Goal: Task Accomplishment & Management: Manage account settings

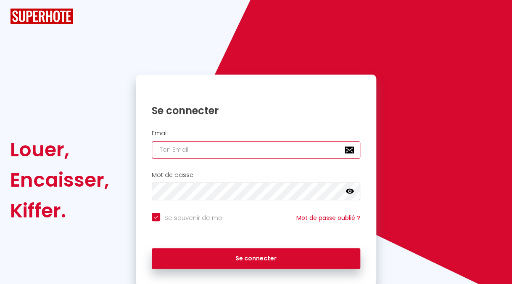
click at [200, 150] on input "email" at bounding box center [256, 150] width 209 height 18
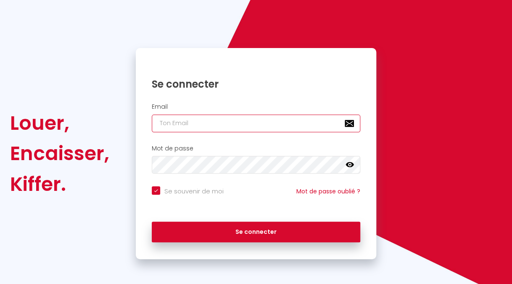
type input "m"
checkbox input "true"
type input "ma"
checkbox input "true"
type input "mar"
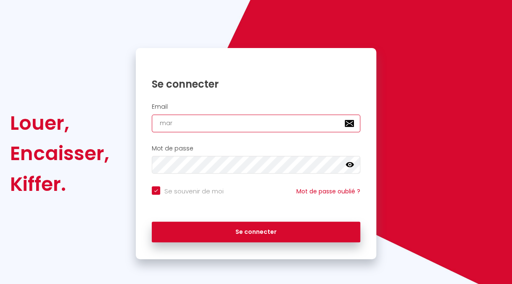
checkbox input "true"
type input "marj"
checkbox input "true"
type input "marjo"
checkbox input "true"
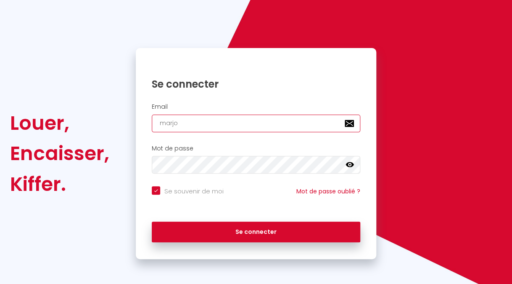
type input "marjol"
checkbox input "true"
type input "marjole"
checkbox input "true"
type input "marjolei"
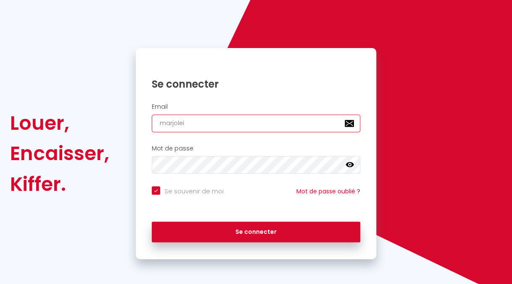
checkbox input "true"
type input "marjolein"
checkbox input "true"
type input "marjoleinS"
checkbox input "true"
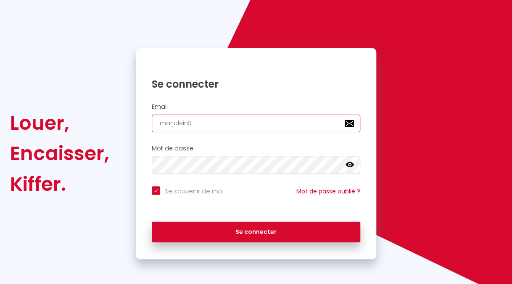
type input "marjolein"
checkbox input "true"
type input "marjolein@"
checkbox input "true"
type input "marjolein@s"
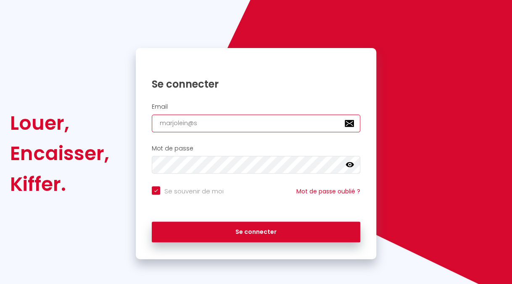
checkbox input "true"
type input "marjolein@st"
checkbox input "true"
type input "marjolein@stu"
checkbox input "true"
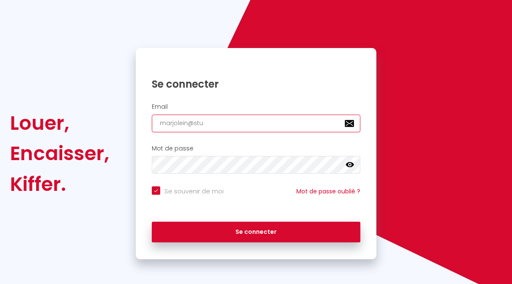
type input "marjolein@stuy"
checkbox input "true"
type input "marjolein@stuy-"
checkbox input "true"
type input "marjolein@stuy-e"
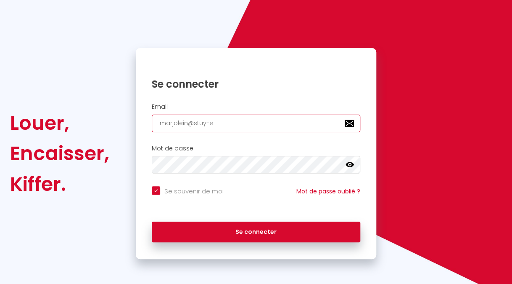
checkbox input "true"
type input "marjolein@stuy-eu"
checkbox input "true"
type input "marjolein@stuy-eu"
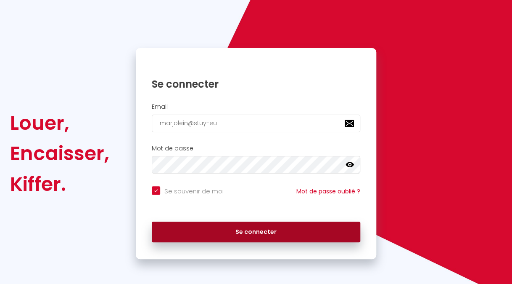
click at [262, 231] on button "Se connecter" at bounding box center [256, 231] width 209 height 21
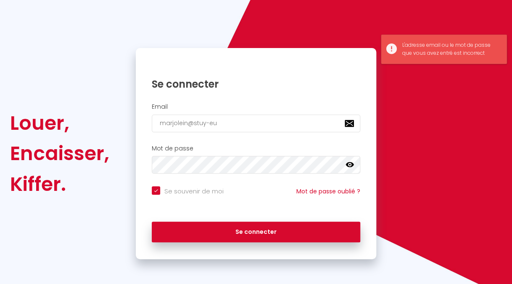
click at [152, 132] on div at bounding box center [152, 132] width 0 height 0
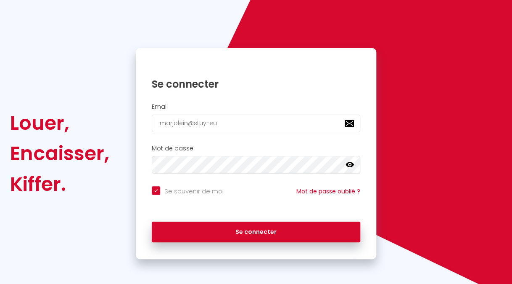
click at [348, 163] on icon at bounding box center [350, 164] width 8 height 5
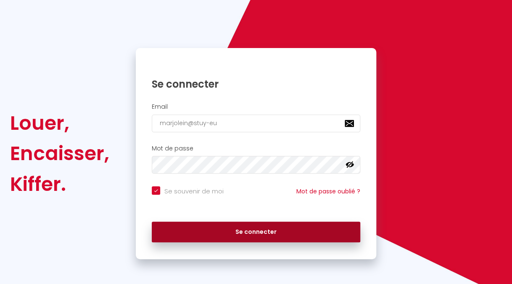
click at [252, 228] on button "Se connecter" at bounding box center [256, 231] width 209 height 21
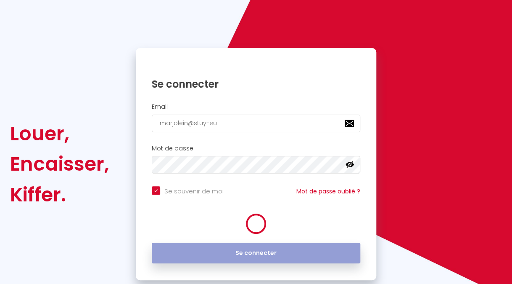
checkbox input "true"
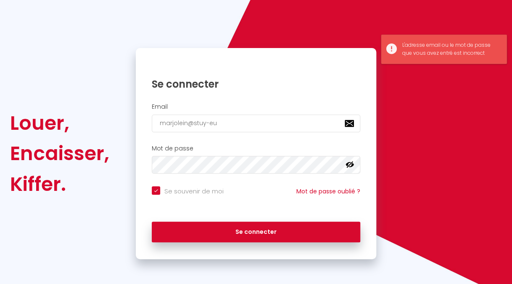
click at [152, 132] on div at bounding box center [152, 132] width 0 height 0
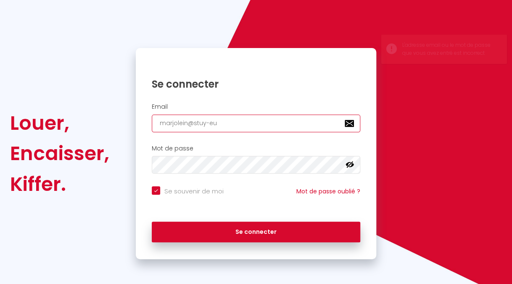
click at [152, 132] on div at bounding box center [152, 132] width 0 height 0
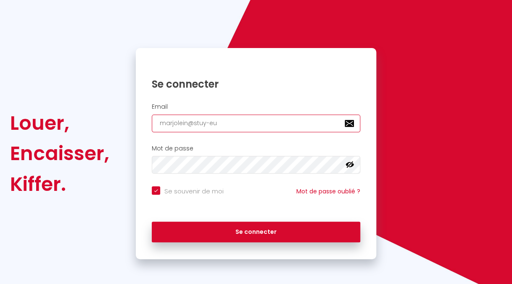
click at [208, 122] on input "marjolein@stuy-eu" at bounding box center [256, 123] width 209 height 18
type input "marjolein@stuyeu"
checkbox input "true"
type input "[EMAIL_ADDRESS][DOMAIN_NAME]"
checkbox input "true"
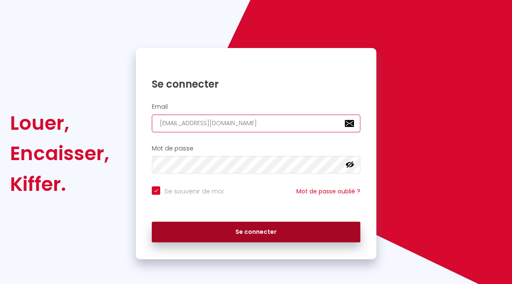
type input "[EMAIL_ADDRESS][DOMAIN_NAME]"
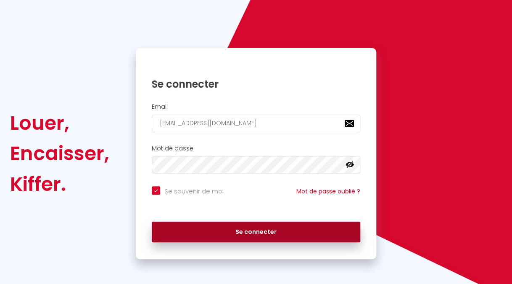
click at [260, 228] on button "Se connecter" at bounding box center [256, 231] width 209 height 21
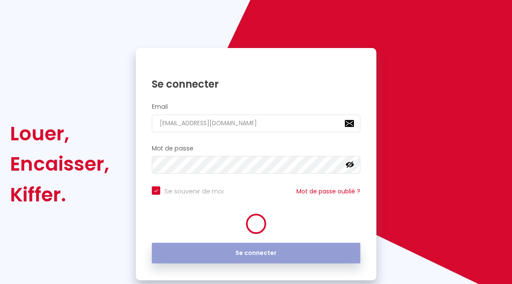
checkbox input "true"
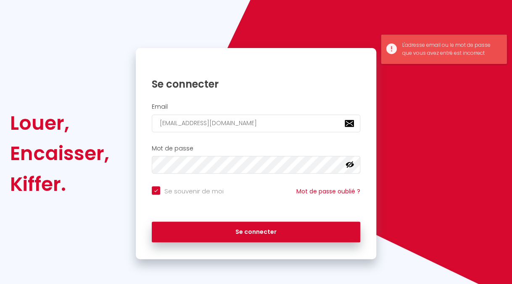
click at [152, 132] on div at bounding box center [152, 132] width 0 height 0
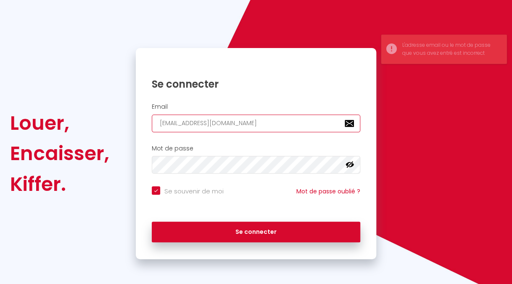
click at [152, 132] on div at bounding box center [152, 132] width 0 height 0
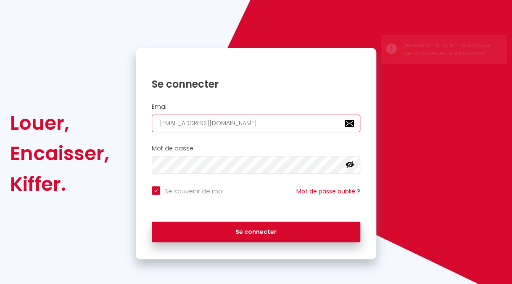
click at [152, 132] on div at bounding box center [152, 132] width 0 height 0
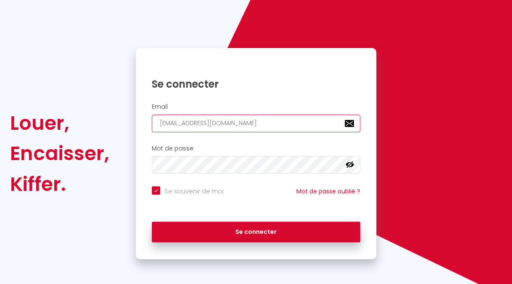
click at [152, 132] on div at bounding box center [152, 132] width 0 height 0
click at [198, 121] on input "[EMAIL_ADDRESS][DOMAIN_NAME]" at bounding box center [256, 123] width 209 height 18
click at [228, 123] on input "[EMAIL_ADDRESS][DOMAIN_NAME]" at bounding box center [256, 123] width 209 height 18
click at [152, 132] on div at bounding box center [152, 132] width 0 height 0
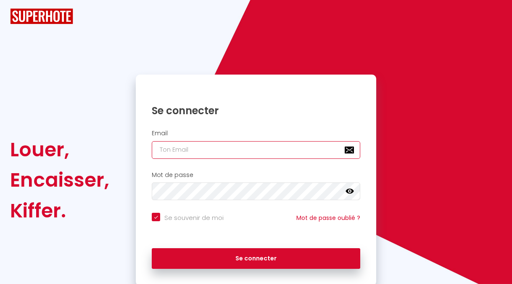
type input "[EMAIL_ADDRESS][DOMAIN_NAME]"
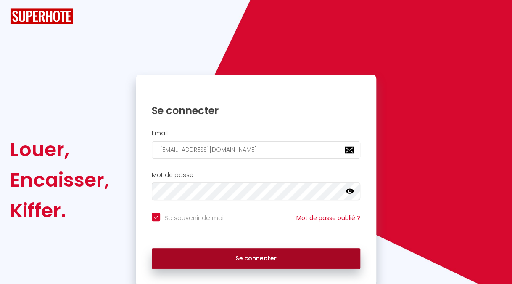
drag, startPoint x: 0, startPoint y: 0, endPoint x: 258, endPoint y: 257, distance: 363.8
click at [258, 257] on button "Se connecter" at bounding box center [256, 258] width 209 height 21
checkbox input "true"
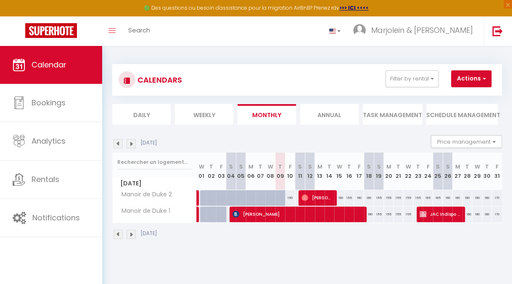
click at [132, 230] on img at bounding box center [131, 233] width 9 height 9
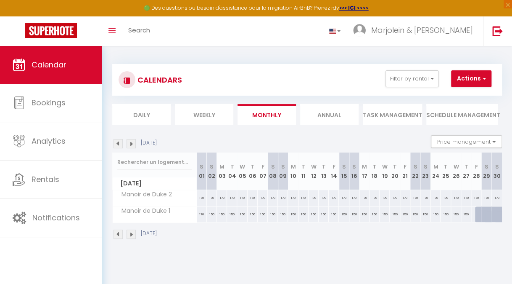
click at [132, 230] on img at bounding box center [131, 233] width 9 height 9
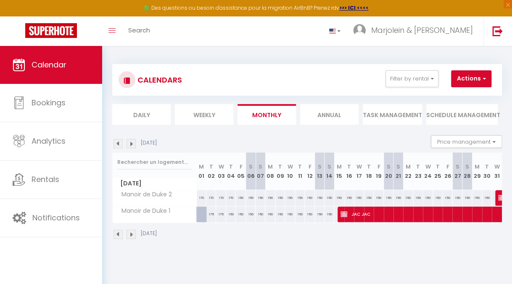
click at [119, 232] on img at bounding box center [118, 233] width 9 height 9
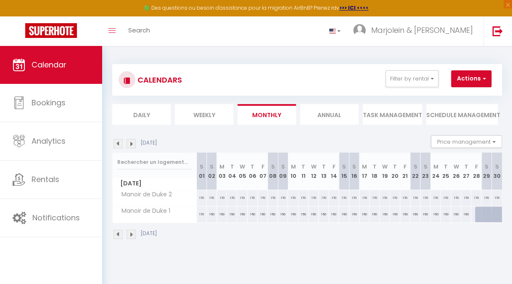
click at [119, 232] on img at bounding box center [118, 233] width 9 height 9
